Goal: Task Accomplishment & Management: Use online tool/utility

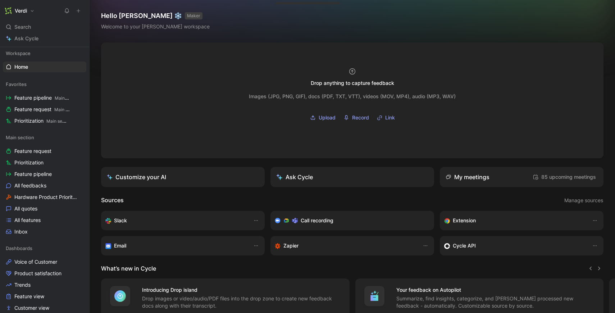
scroll to position [42, 0]
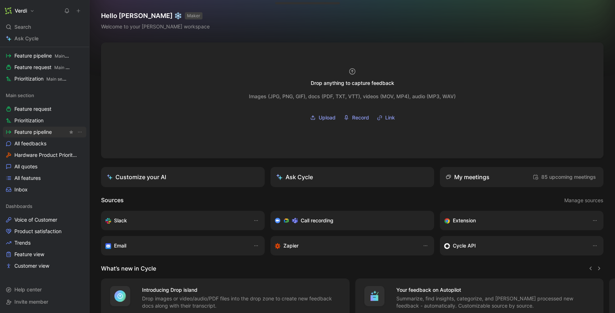
click at [45, 134] on span "Feature pipeline" at bounding box center [32, 131] width 37 height 7
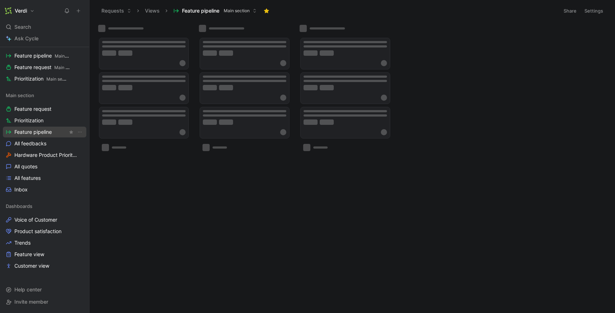
scroll to position [25, 0]
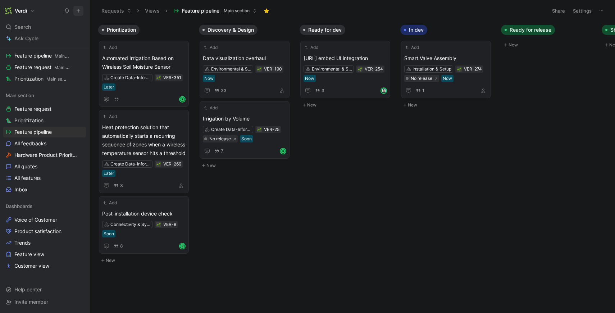
click at [81, 13] on icon at bounding box center [78, 10] width 5 height 5
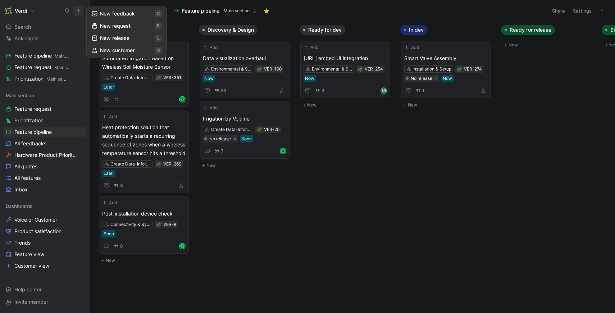
click at [131, 27] on button "New request r" at bounding box center [126, 26] width 77 height 12
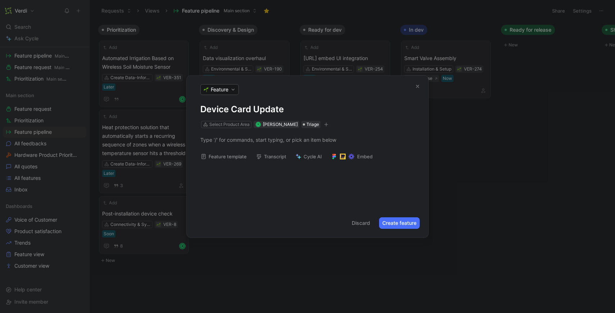
click at [218, 160] on button "Feature template" at bounding box center [223, 156] width 53 height 10
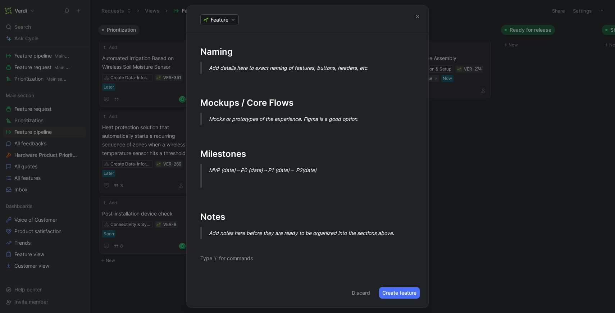
scroll to position [0, 0]
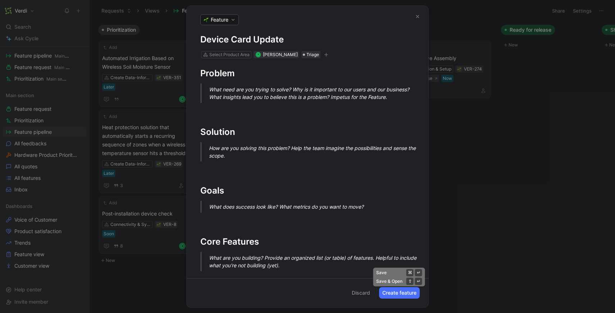
click at [395, 292] on button "Create feature" at bounding box center [399, 293] width 41 height 12
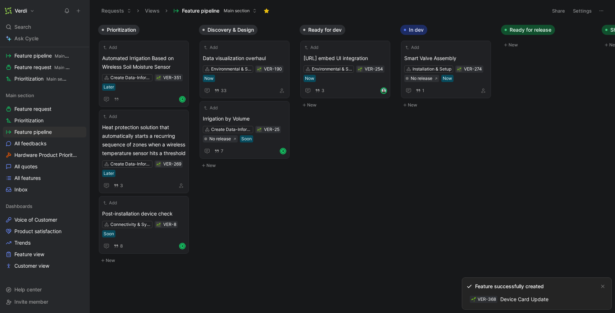
click at [504, 299] on link "VER-368 Device Card Update" at bounding box center [508, 299] width 85 height 12
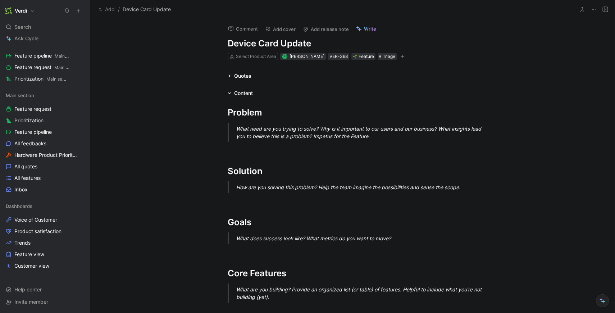
click at [240, 76] on div "Quotes" at bounding box center [242, 76] width 17 height 9
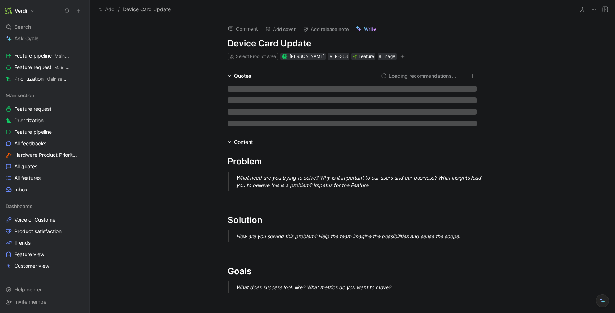
click at [240, 76] on div "Quotes" at bounding box center [242, 76] width 17 height 9
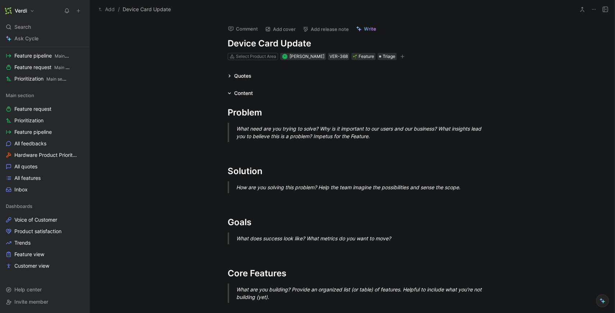
click at [247, 76] on div "Quotes" at bounding box center [242, 76] width 17 height 9
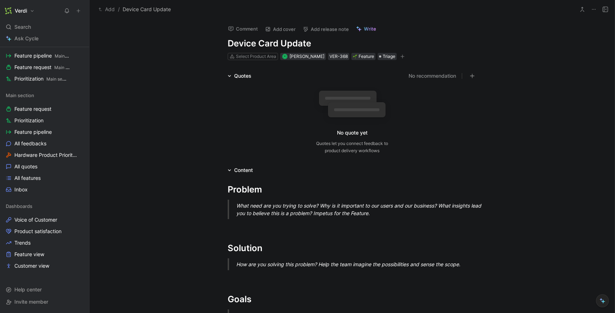
click at [247, 77] on div "Quotes" at bounding box center [242, 76] width 17 height 9
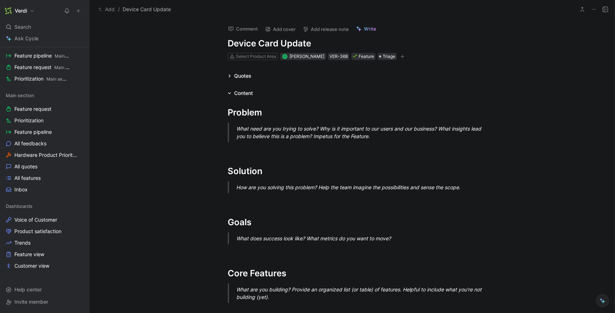
click at [298, 46] on h1 "Device Card Update" at bounding box center [352, 44] width 249 height 12
click at [249, 144] on p "To enrich screen reader interactions, please activate Accessibility in Grammarl…" at bounding box center [352, 149] width 276 height 12
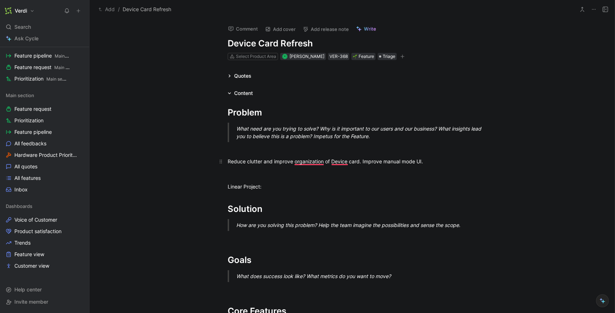
click at [433, 163] on div "Reduce clutter and improve organization of Device card. Improve manual mode UI." at bounding box center [352, 162] width 249 height 8
click at [269, 187] on div "Linear Project:" at bounding box center [352, 187] width 249 height 8
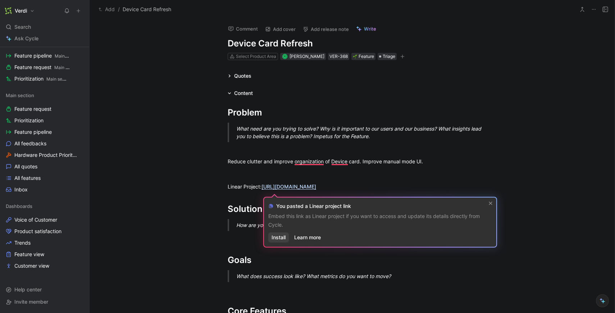
click at [279, 240] on span "Install" at bounding box center [279, 237] width 14 height 9
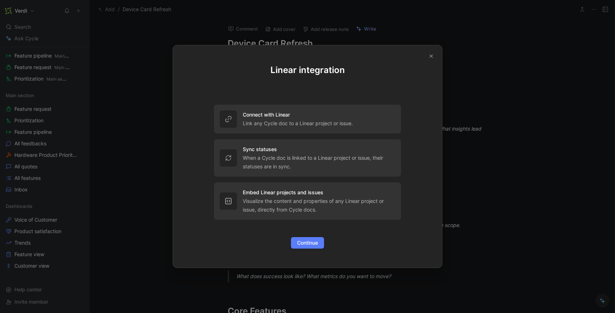
click at [316, 237] on button "Continue" at bounding box center [307, 243] width 33 height 12
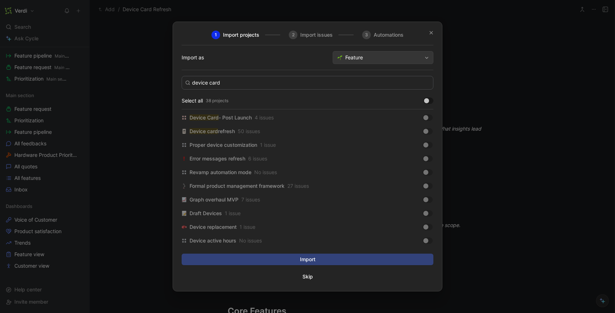
click at [313, 67] on div "1 Import projects 2 Import issues 3 Automations Import as Feature device card S…" at bounding box center [308, 157] width 252 height 252
click at [428, 131] on div at bounding box center [425, 131] width 5 height 5
click at [0, 0] on input "checkbox" at bounding box center [0, 0] width 0 height 0
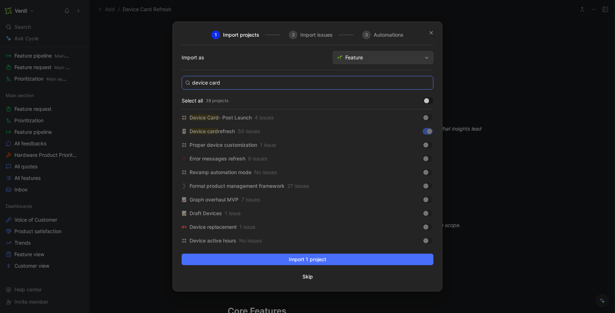
click at [426, 82] on input "device card" at bounding box center [308, 83] width 252 height 14
type input "d"
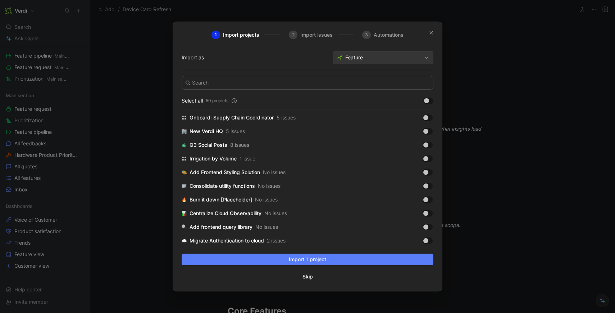
click at [309, 256] on span "Import 1 project" at bounding box center [308, 259] width 240 height 9
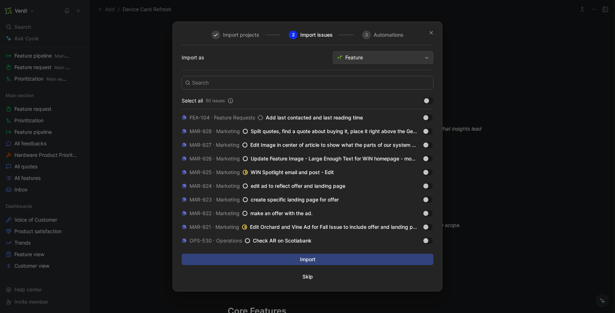
click at [320, 259] on div "Import projects 2 Import issues 3 Automations Import as Feature Select all 50 i…" at bounding box center [308, 157] width 252 height 252
click at [306, 260] on div "Import projects 2 Import issues 3 Automations Import as Feature Select all 50 i…" at bounding box center [308, 157] width 252 height 252
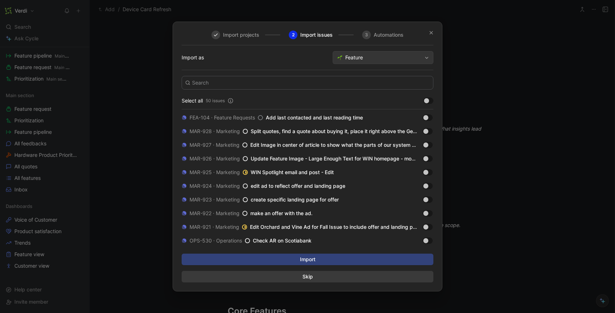
click at [308, 277] on span "Skip" at bounding box center [307, 276] width 251 height 9
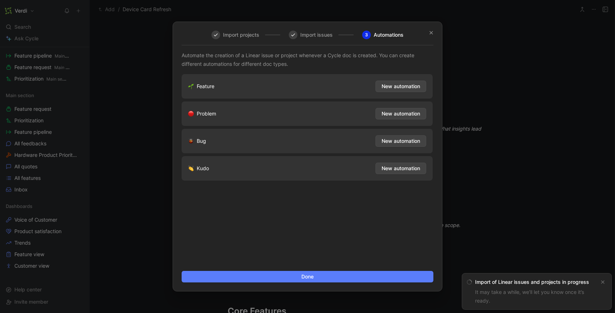
click at [342, 272] on button "Done" at bounding box center [308, 277] width 252 height 12
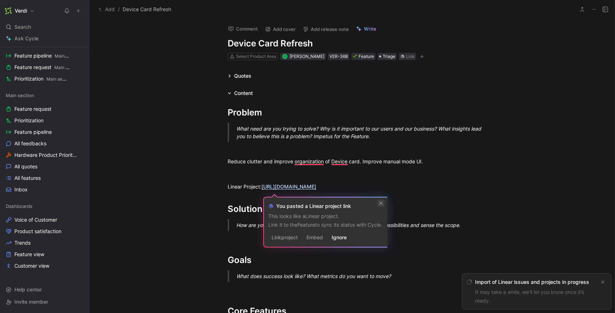
click at [383, 203] on icon at bounding box center [381, 203] width 4 height 4
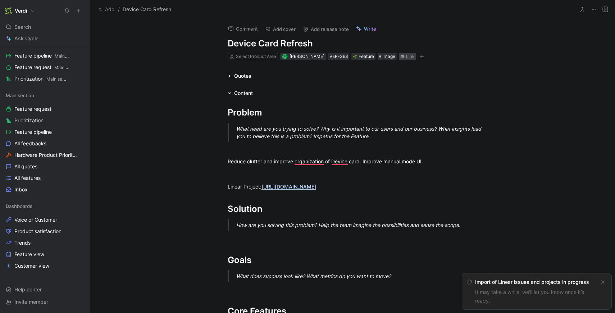
click at [399, 54] on div "Link" at bounding box center [407, 56] width 17 height 7
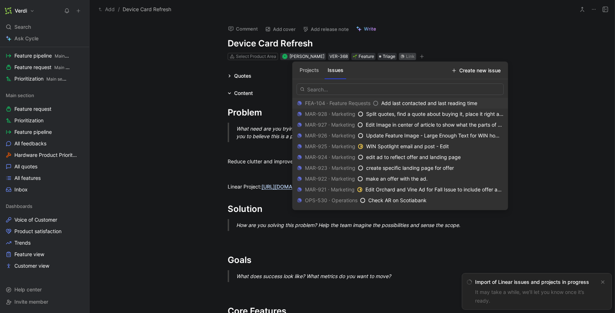
click at [315, 71] on button "Projects" at bounding box center [309, 70] width 25 height 12
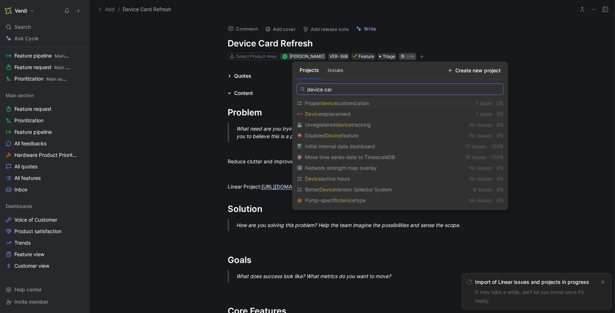
type input "device card"
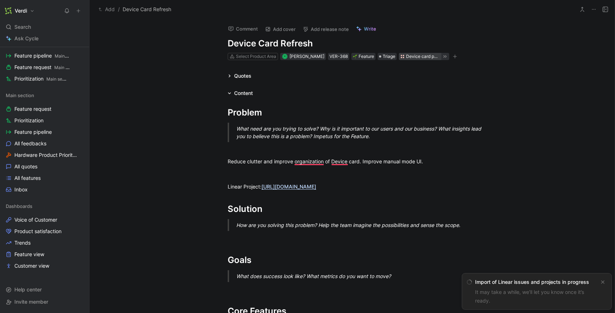
click at [406, 55] on div "Device card post launch" at bounding box center [423, 56] width 34 height 7
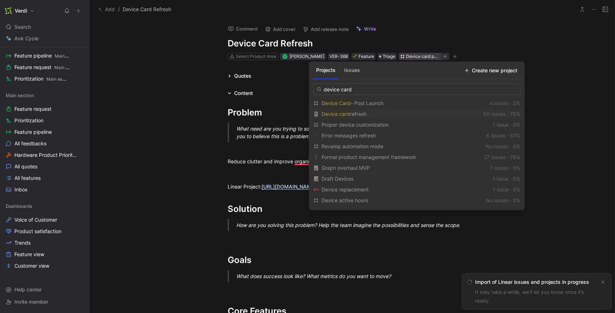
type input "device card"
click at [378, 115] on div "Device card refresh" at bounding box center [401, 114] width 159 height 9
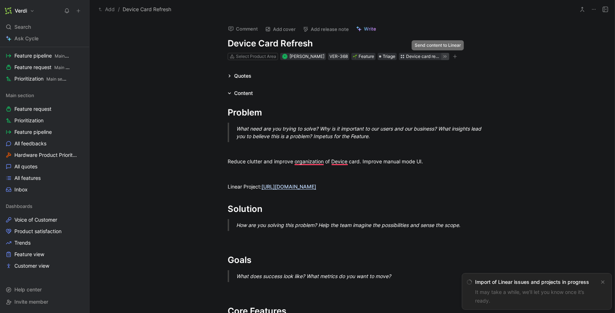
click at [442, 55] on icon at bounding box center [445, 57] width 6 height 6
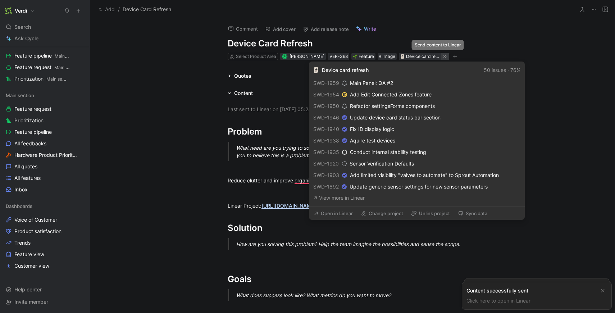
click at [442, 55] on icon at bounding box center [445, 57] width 6 height 6
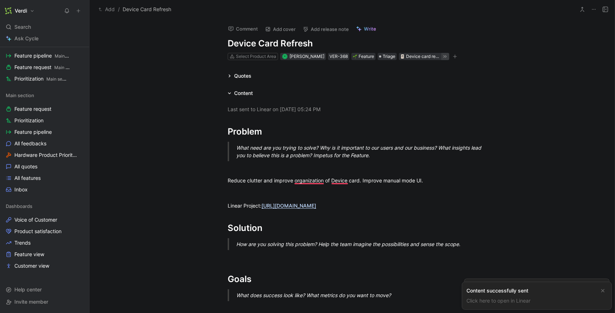
click at [442, 44] on h1 "Device Card Refresh" at bounding box center [352, 44] width 249 height 12
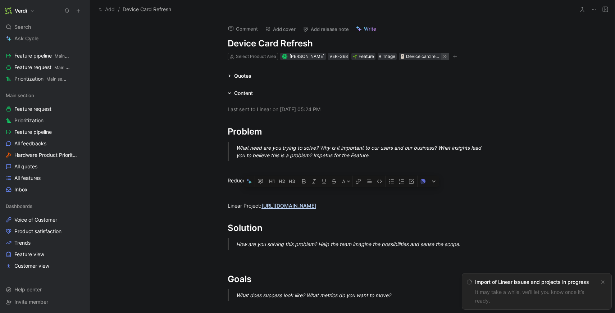
drag, startPoint x: 470, startPoint y: 205, endPoint x: 213, endPoint y: 198, distance: 257.2
